Goal: Task Accomplishment & Management: Manage account settings

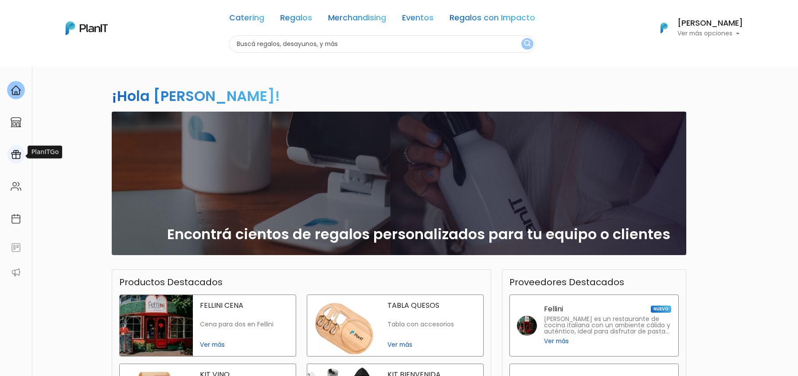
click at [16, 156] on img at bounding box center [16, 154] width 11 height 11
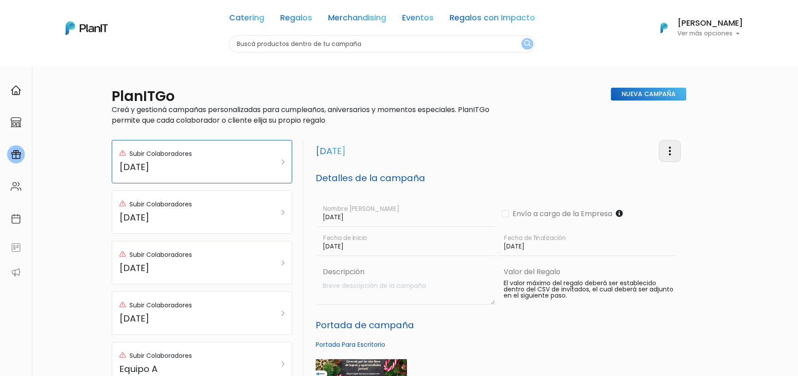
click at [669, 156] on img "button" at bounding box center [669, 151] width 11 height 11
click at [646, 178] on link "Editar Campaña" at bounding box center [640, 176] width 80 height 19
